Goal: Register for event/course

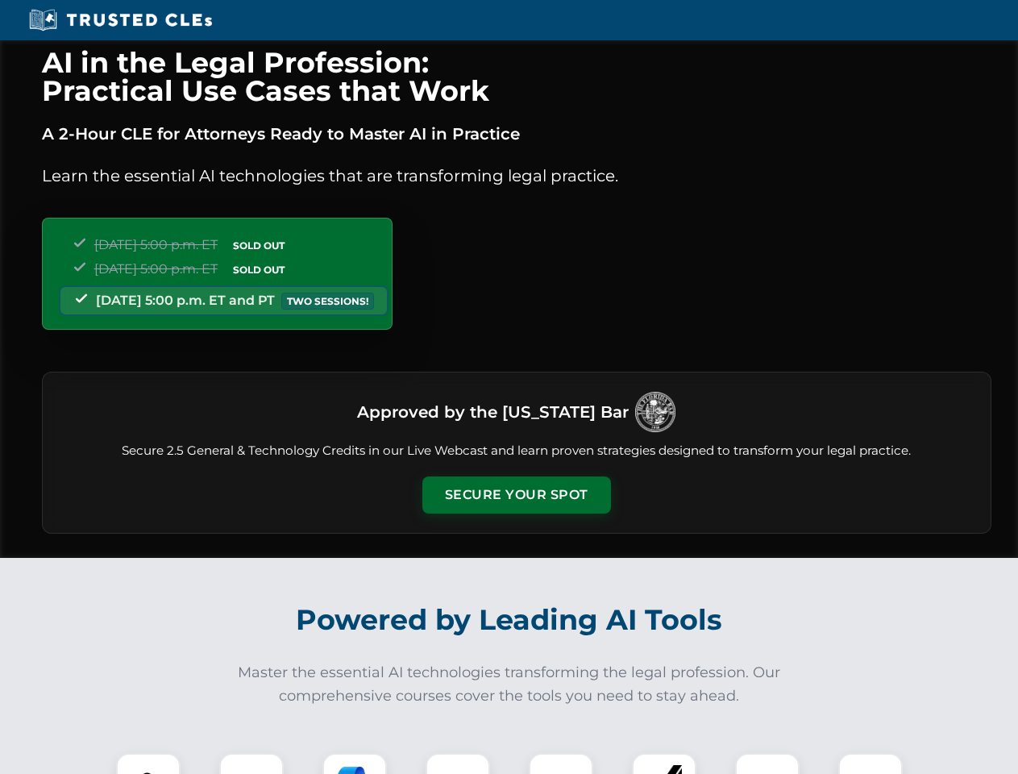
click at [516, 495] on button "Secure Your Spot" at bounding box center [517, 495] width 189 height 37
click at [148, 764] on img at bounding box center [148, 785] width 47 height 47
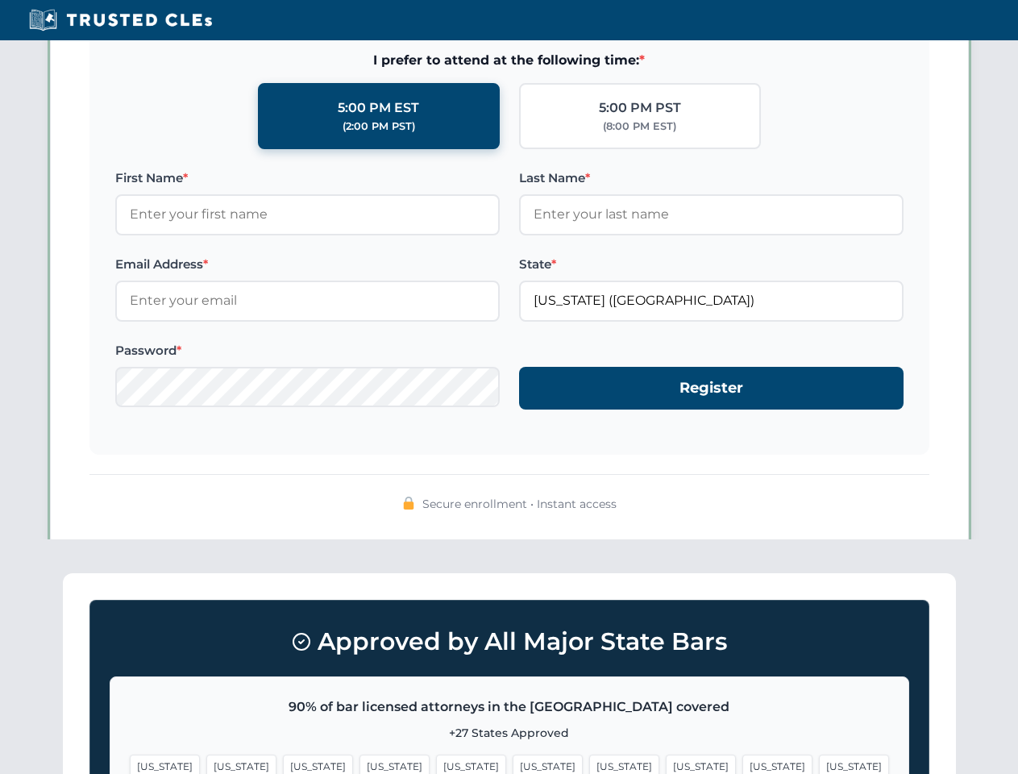
click at [589, 764] on span "[US_STATE]" at bounding box center [624, 766] width 70 height 23
click at [743, 764] on span "[US_STATE]" at bounding box center [778, 766] width 70 height 23
